Goal: Task Accomplishment & Management: Use online tool/utility

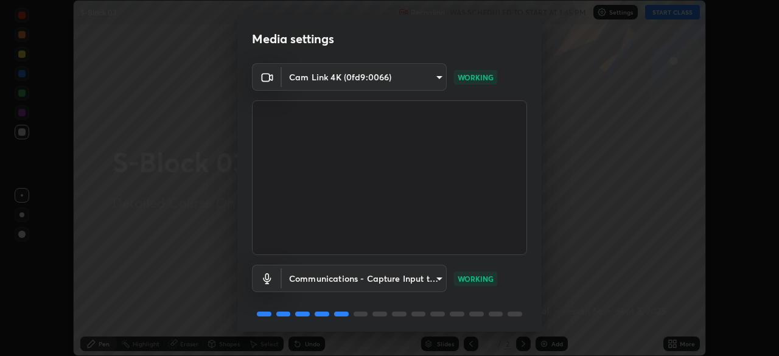
scroll to position [43, 0]
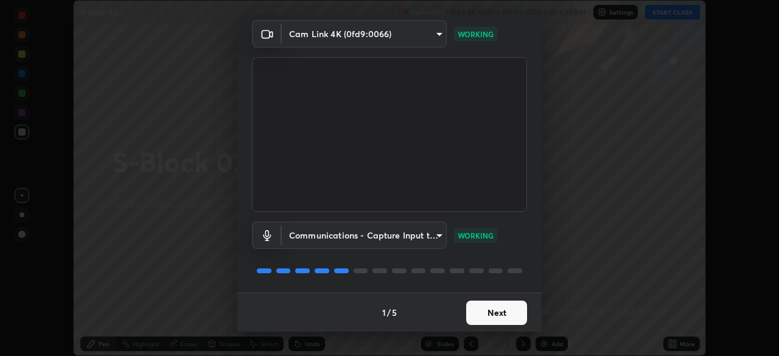
click at [500, 307] on button "Next" at bounding box center [496, 313] width 61 height 24
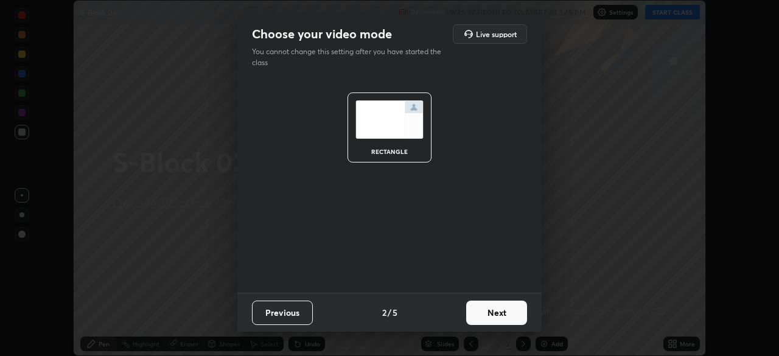
scroll to position [0, 0]
click at [500, 307] on button "Next" at bounding box center [496, 313] width 61 height 24
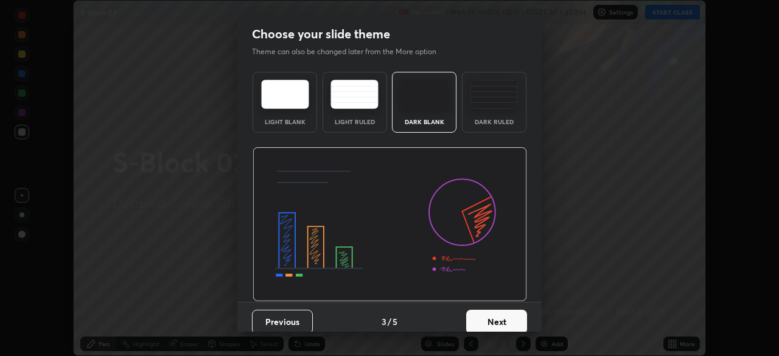
click at [500, 313] on button "Next" at bounding box center [496, 322] width 61 height 24
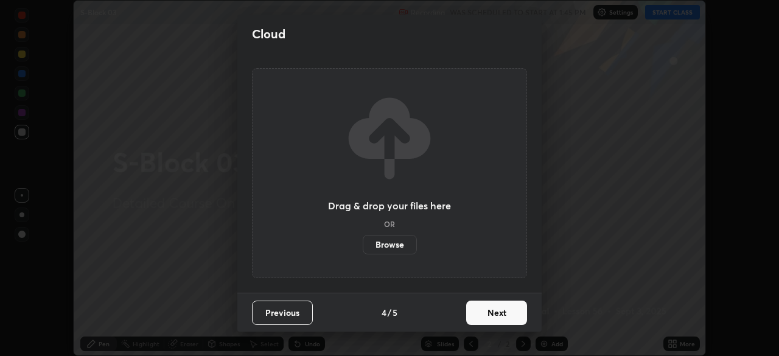
click at [513, 312] on button "Next" at bounding box center [496, 313] width 61 height 24
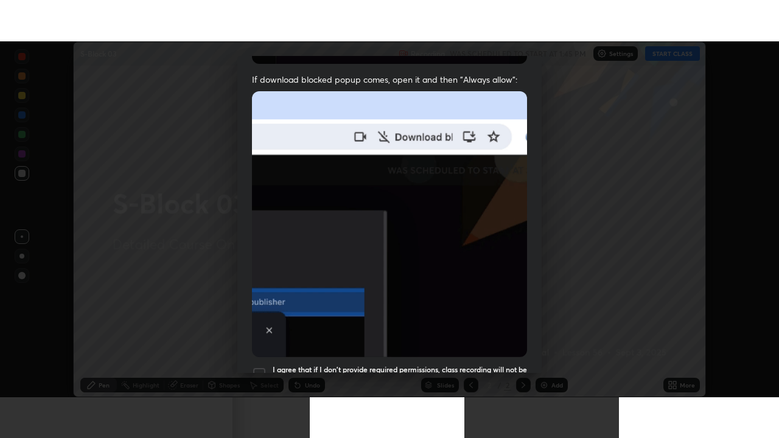
scroll to position [292, 0]
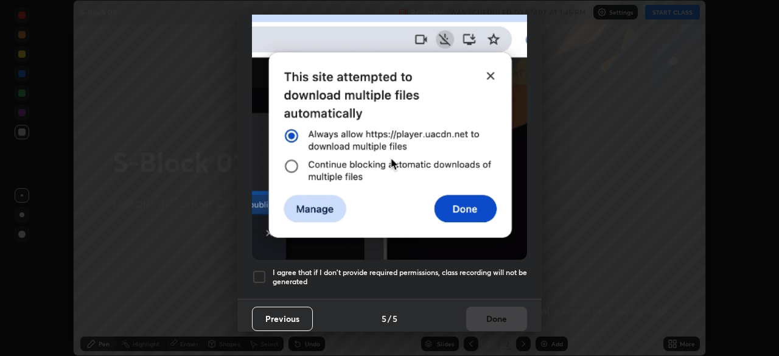
click at [264, 273] on div at bounding box center [259, 277] width 15 height 15
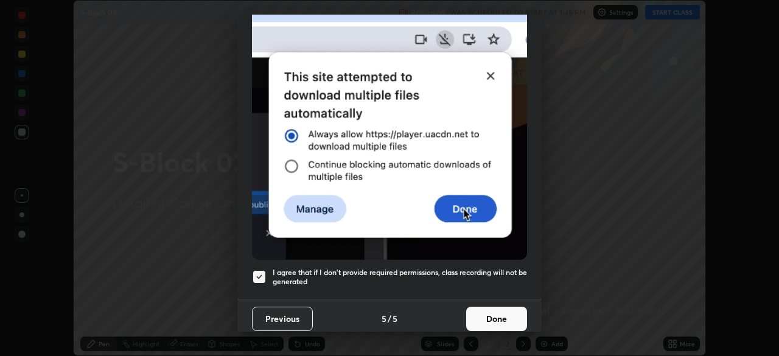
click at [511, 318] on button "Done" at bounding box center [496, 319] width 61 height 24
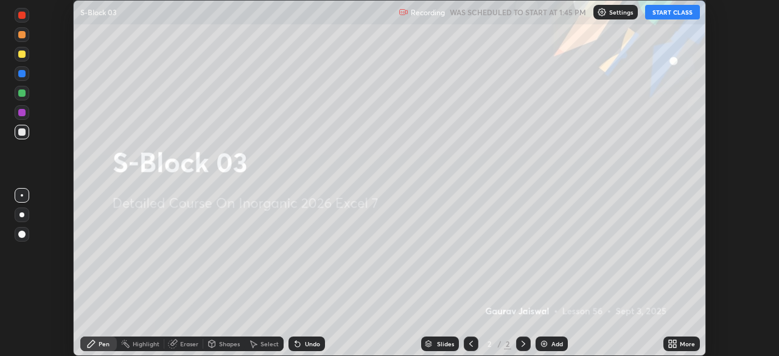
click at [674, 346] on icon at bounding box center [674, 346] width 3 height 3
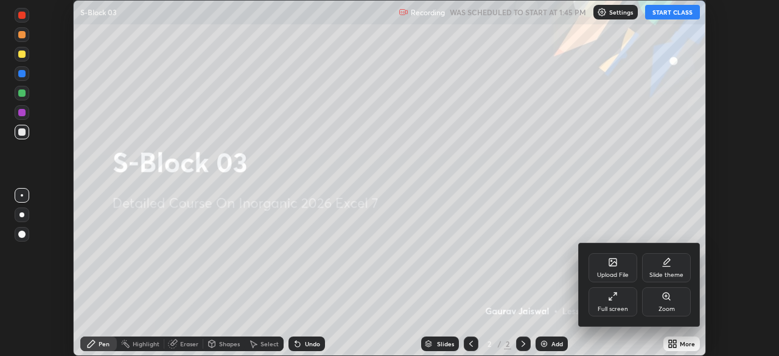
click at [615, 294] on icon at bounding box center [615, 294] width 3 height 3
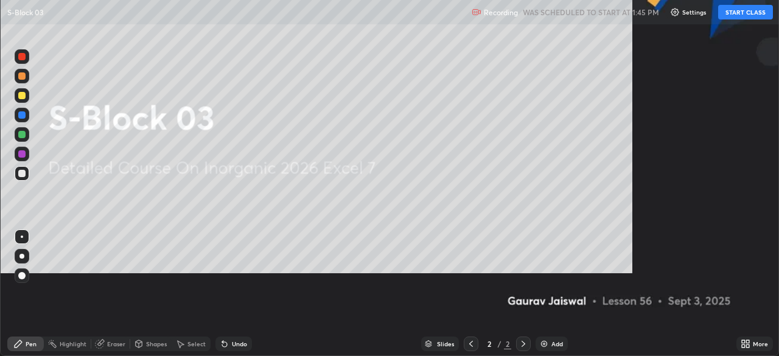
scroll to position [438, 779]
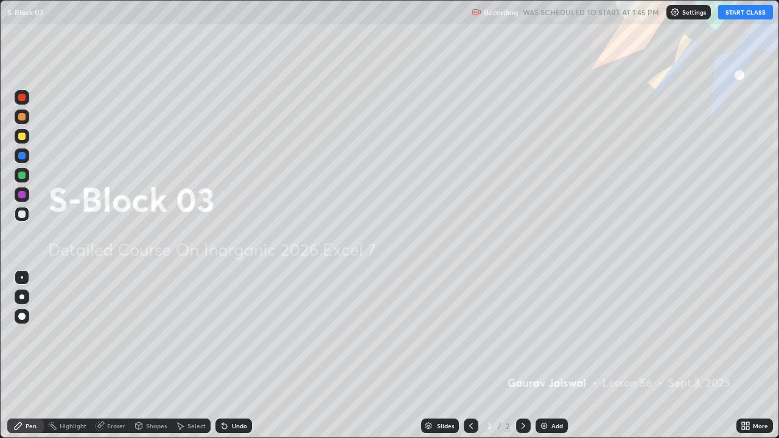
click at [732, 18] on button "START CLASS" at bounding box center [745, 12] width 55 height 15
click at [16, 138] on div at bounding box center [22, 136] width 15 height 15
click at [233, 355] on div "Undo" at bounding box center [239, 426] width 15 height 6
click at [564, 355] on div "Add" at bounding box center [552, 426] width 32 height 15
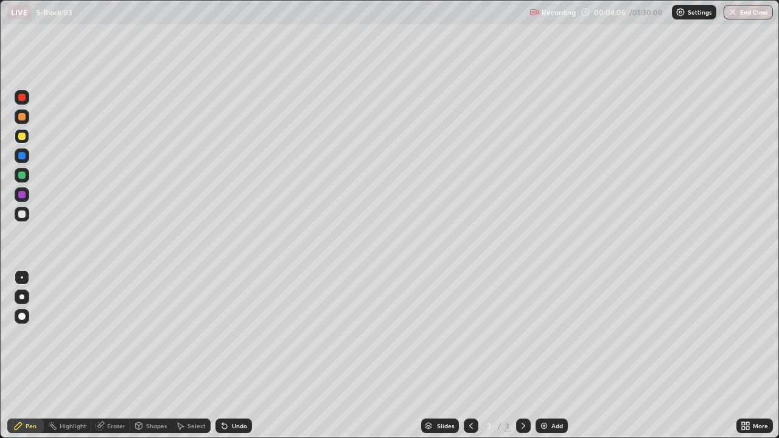
click at [239, 355] on div "Undo" at bounding box center [239, 426] width 15 height 6
click at [237, 355] on div "Undo" at bounding box center [239, 426] width 15 height 6
click at [236, 355] on div "Undo" at bounding box center [239, 426] width 15 height 6
click at [229, 355] on div "Undo" at bounding box center [233, 426] width 37 height 15
click at [228, 355] on div "Undo" at bounding box center [233, 426] width 37 height 15
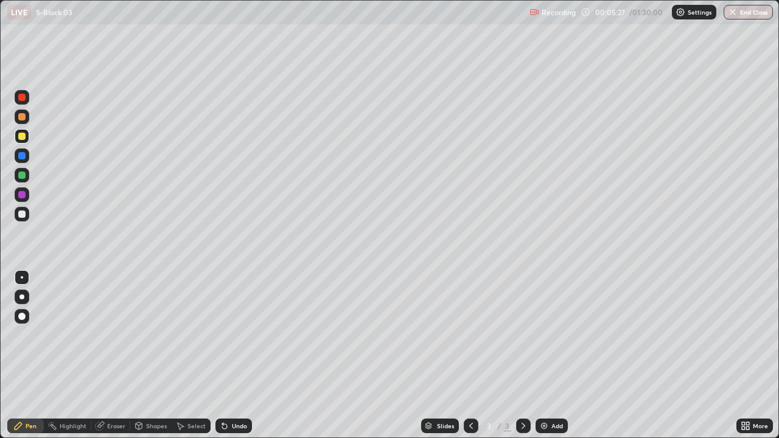
click at [227, 355] on icon at bounding box center [225, 426] width 10 height 10
click at [27, 214] on div at bounding box center [22, 214] width 15 height 15
click at [120, 355] on div "Eraser" at bounding box center [116, 426] width 18 height 6
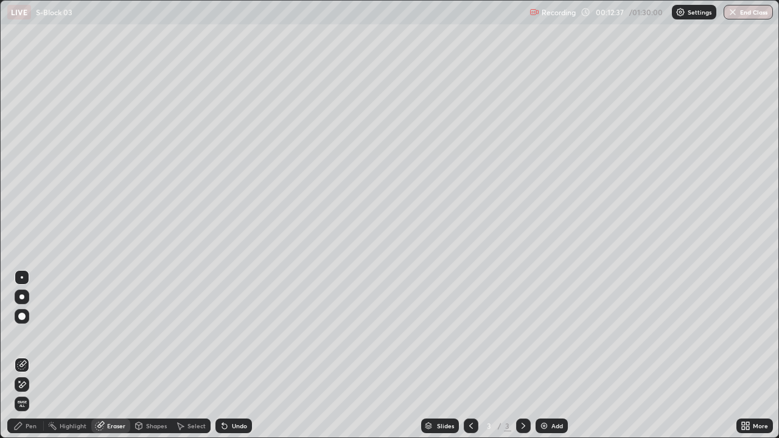
click at [31, 355] on div "Pen" at bounding box center [31, 426] width 11 height 6
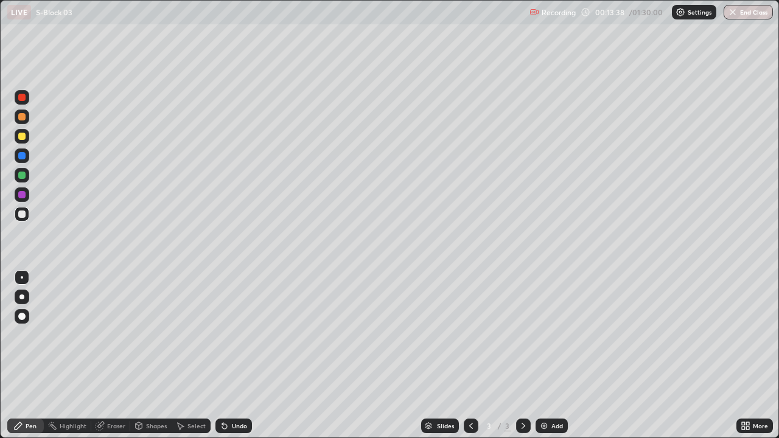
click at [468, 355] on icon at bounding box center [471, 426] width 10 height 10
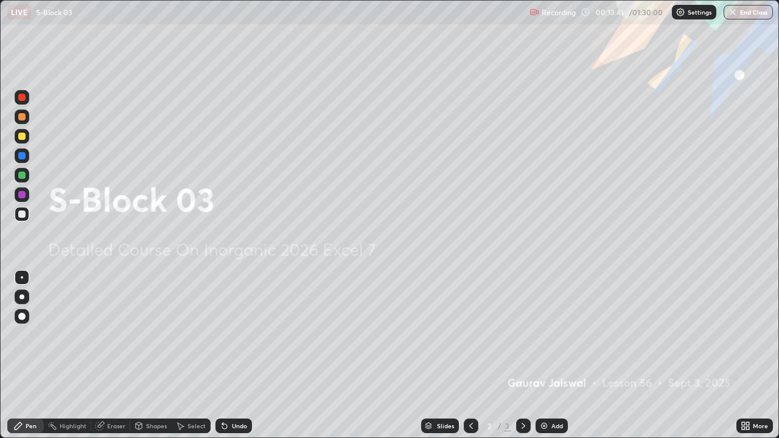
click at [525, 355] on div at bounding box center [523, 426] width 15 height 15
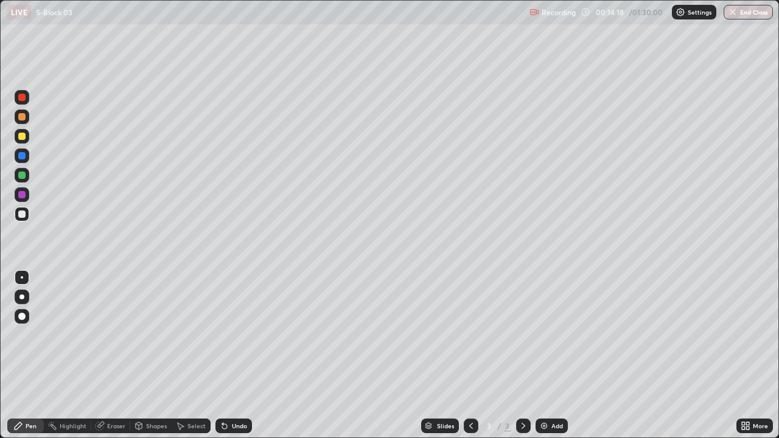
click at [26, 141] on div at bounding box center [22, 136] width 15 height 15
click at [555, 355] on div "Add" at bounding box center [557, 426] width 12 height 6
click at [236, 355] on div "Undo" at bounding box center [239, 426] width 15 height 6
click at [242, 355] on div "Undo" at bounding box center [233, 426] width 37 height 15
click at [233, 355] on div "Undo" at bounding box center [233, 426] width 37 height 15
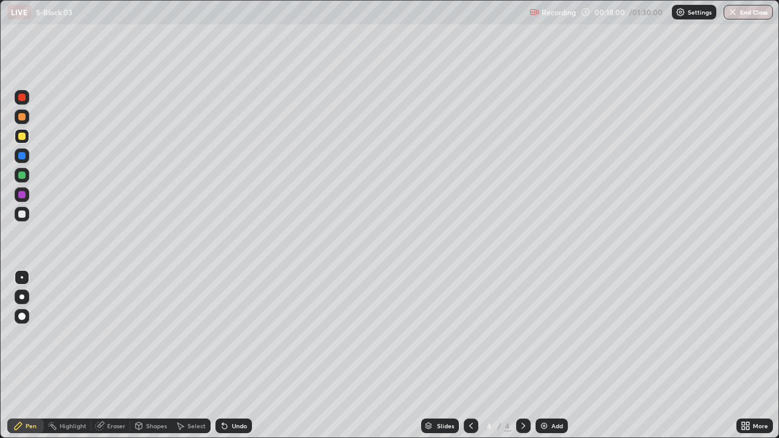
click at [228, 355] on div "Undo" at bounding box center [233, 426] width 37 height 15
click at [23, 214] on div at bounding box center [21, 214] width 7 height 7
click at [122, 355] on div "Eraser" at bounding box center [116, 426] width 18 height 6
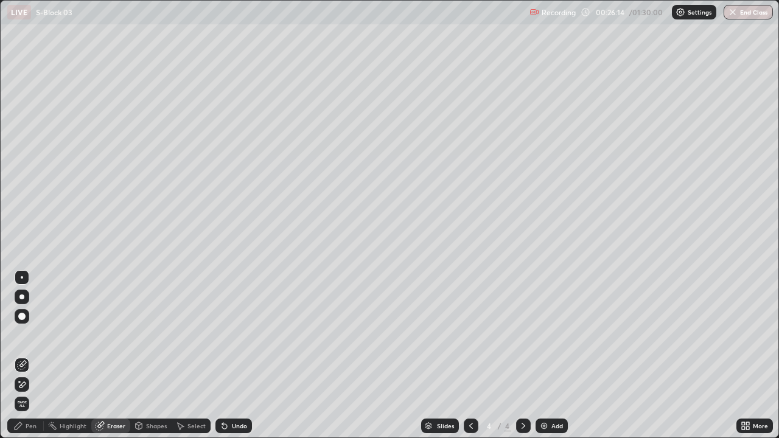
click at [31, 355] on div "Pen" at bounding box center [31, 426] width 11 height 6
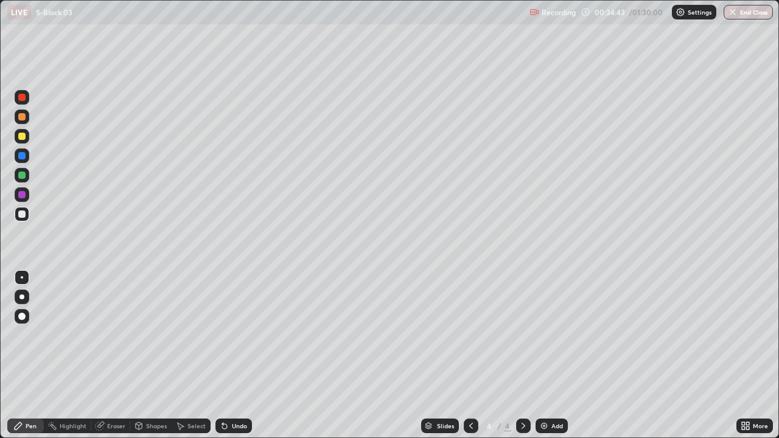
click at [560, 355] on div "Add" at bounding box center [552, 426] width 32 height 15
click at [470, 355] on icon at bounding box center [471, 426] width 10 height 10
click at [528, 355] on div at bounding box center [523, 426] width 15 height 15
click at [562, 355] on div "Add" at bounding box center [557, 426] width 12 height 6
click at [19, 139] on div at bounding box center [21, 136] width 7 height 7
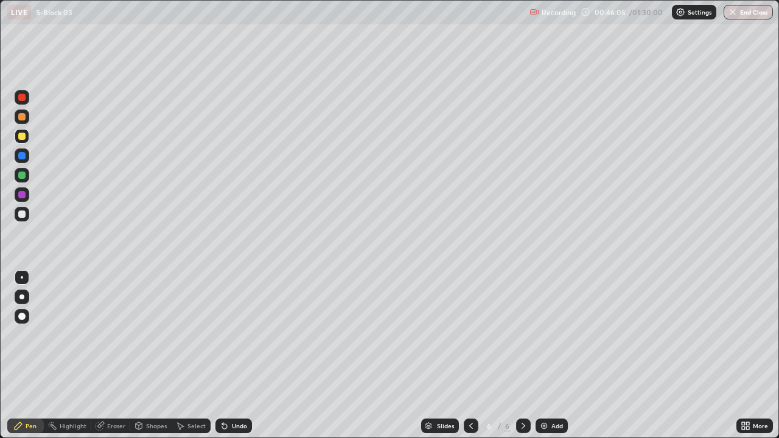
click at [21, 217] on div at bounding box center [21, 214] width 7 height 7
click at [18, 138] on div at bounding box center [21, 136] width 7 height 7
click at [551, 355] on div "Add" at bounding box center [557, 426] width 12 height 6
click at [472, 355] on icon at bounding box center [471, 426] width 10 height 10
click at [527, 355] on icon at bounding box center [524, 426] width 10 height 10
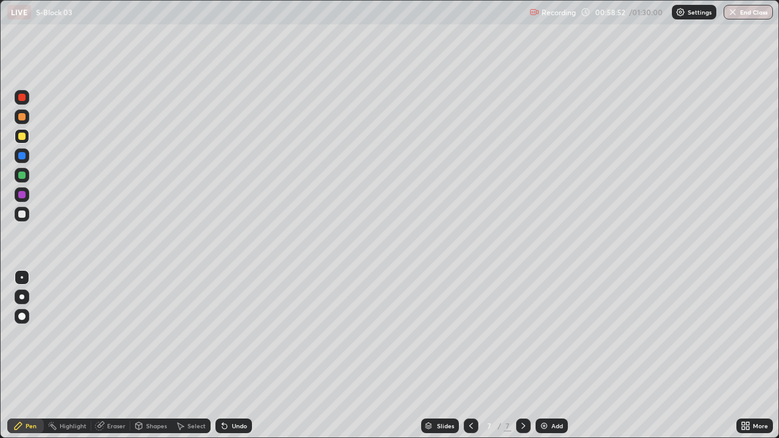
click at [23, 217] on div at bounding box center [21, 214] width 7 height 7
click at [21, 217] on div at bounding box center [21, 214] width 7 height 7
click at [21, 138] on div at bounding box center [21, 136] width 7 height 7
click at [232, 355] on div "Undo" at bounding box center [233, 426] width 37 height 15
click at [230, 355] on div "Undo" at bounding box center [233, 426] width 37 height 15
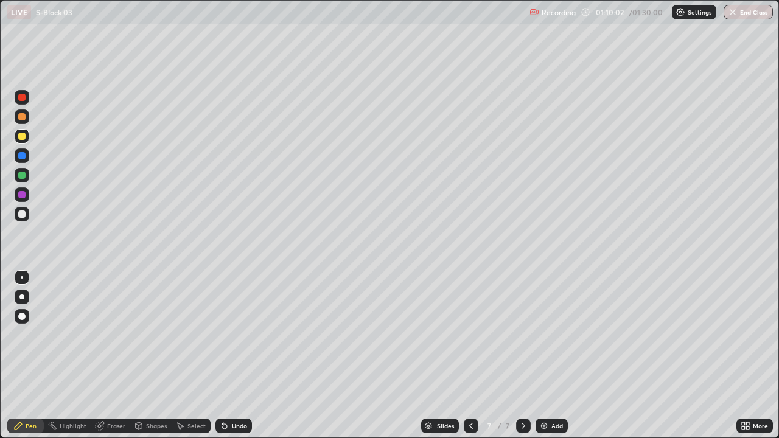
click at [546, 355] on img at bounding box center [544, 426] width 10 height 10
click at [757, 355] on div "More" at bounding box center [760, 426] width 15 height 6
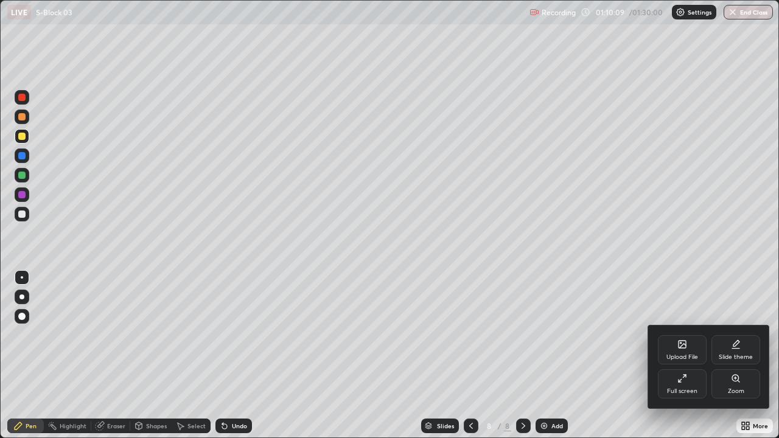
click at [677, 355] on icon at bounding box center [682, 379] width 10 height 10
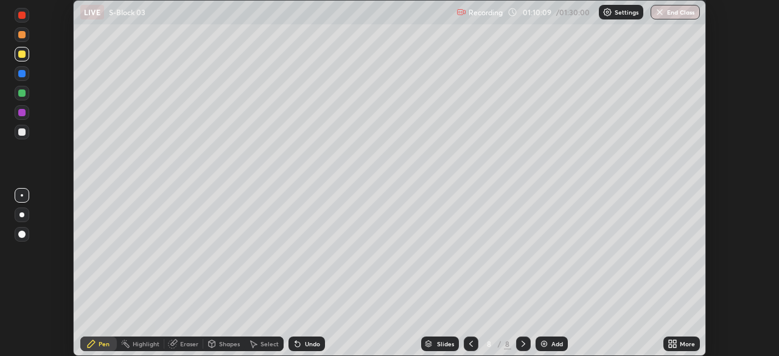
scroll to position [60514, 60091]
click at [677, 12] on button "End Class" at bounding box center [675, 12] width 49 height 15
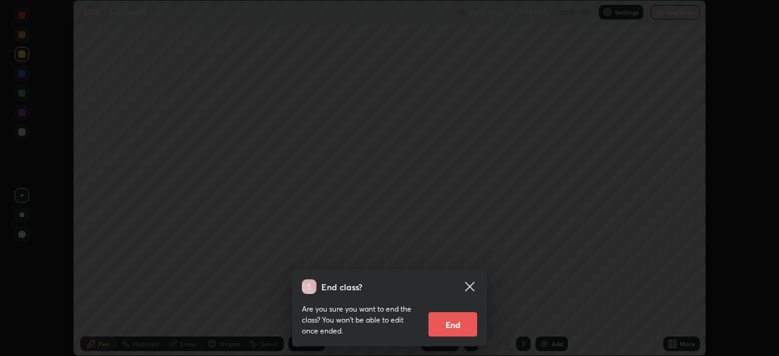
click at [461, 324] on button "End" at bounding box center [453, 324] width 49 height 24
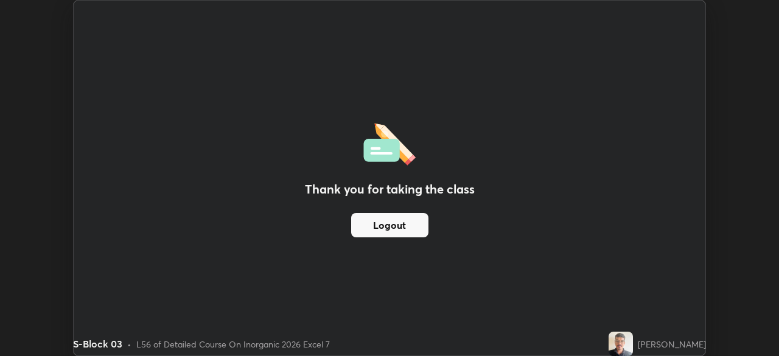
click at [390, 236] on button "Logout" at bounding box center [389, 225] width 77 height 24
click at [396, 226] on button "Logout" at bounding box center [389, 225] width 77 height 24
